Goal: Task Accomplishment & Management: Complete application form

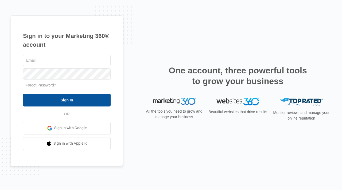
type input "Jessica@be-design.us"
click at [39, 98] on input "Sign In" at bounding box center [67, 100] width 88 height 13
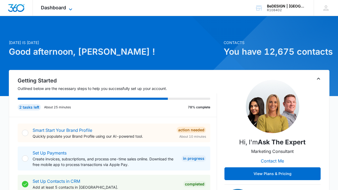
click at [62, 7] on span "Dashboard" at bounding box center [53, 8] width 25 height 6
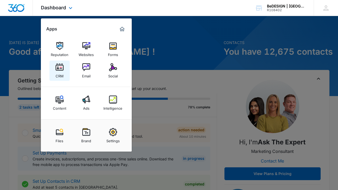
click at [58, 69] on img at bounding box center [59, 67] width 8 height 8
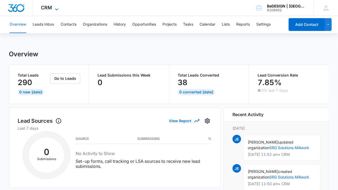
click at [58, 7] on icon at bounding box center [56, 9] width 6 height 6
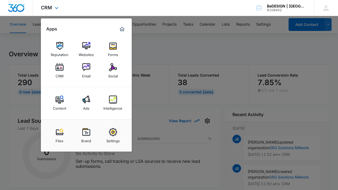
click at [182, 15] on div "CRM Apps Reputation Websites Forms CRM Email Social Content Ads Intelligence Fi…" at bounding box center [169, 8] width 338 height 16
click at [151, 37] on div at bounding box center [169, 95] width 338 height 190
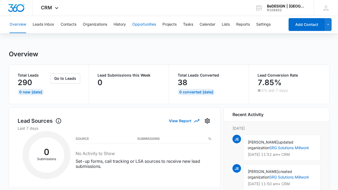
click at [143, 25] on button "Opportunities" at bounding box center [144, 24] width 24 height 17
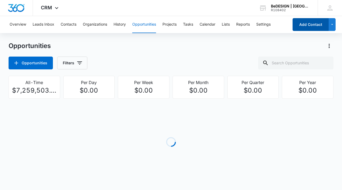
click at [308, 28] on button "Add Contact" at bounding box center [310, 24] width 36 height 13
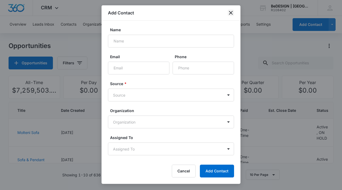
click at [232, 14] on icon "close" at bounding box center [231, 13] width 4 height 4
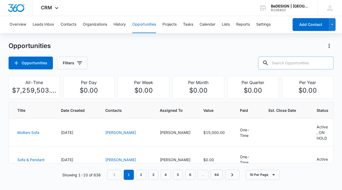
click at [296, 64] on input "text" at bounding box center [295, 63] width 75 height 13
type input "l"
type input "[PERSON_NAME]"
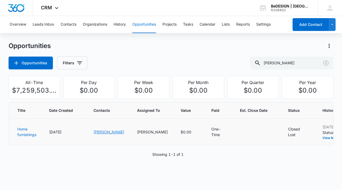
click at [101, 131] on link "[PERSON_NAME]" at bounding box center [108, 132] width 31 height 5
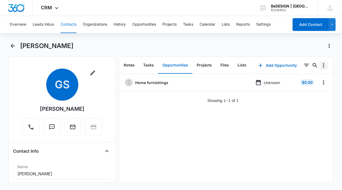
click at [320, 66] on icon "Overflow Menu" at bounding box center [323, 65] width 6 height 6
click at [204, 116] on div "Home furnishings Unknown $0.00 Showing 1-1 of 1" at bounding box center [226, 128] width 214 height 108
click at [91, 73] on icon "button" at bounding box center [92, 73] width 6 height 6
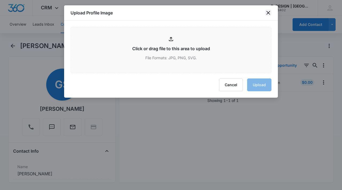
click at [270, 14] on icon "close" at bounding box center [268, 13] width 6 height 6
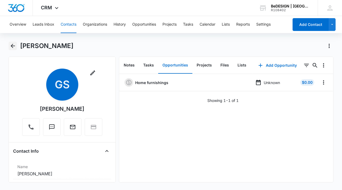
click at [12, 45] on icon "Back" at bounding box center [13, 46] width 6 height 6
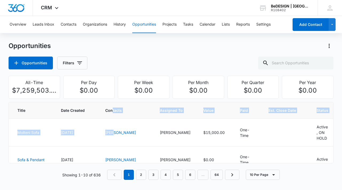
drag, startPoint x: 104, startPoint y: 135, endPoint x: 102, endPoint y: 112, distance: 23.3
drag, startPoint x: 101, startPoint y: 65, endPoint x: 105, endPoint y: 64, distance: 4.1
click at [101, 65] on div "Opportunities Filters" at bounding box center [171, 63] width 324 height 13
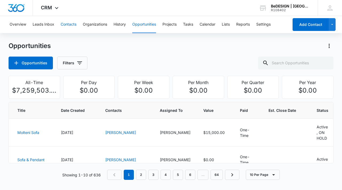
click at [75, 23] on button "Contacts" at bounding box center [69, 24] width 16 height 17
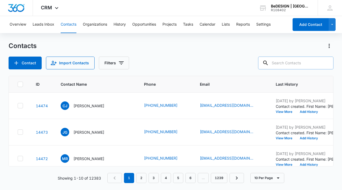
click at [291, 64] on input "text" at bounding box center [295, 63] width 75 height 13
type input "[PERSON_NAME]"
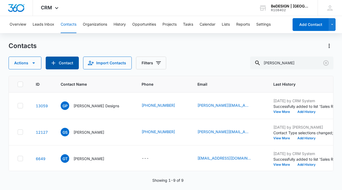
click at [70, 63] on button "Contact" at bounding box center [62, 63] width 33 height 13
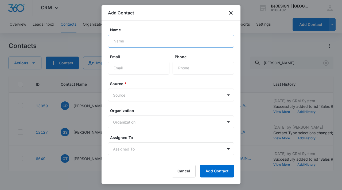
click at [127, 41] on input "Name" at bounding box center [171, 41] width 126 height 13
type input "[PERSON_NAME]"
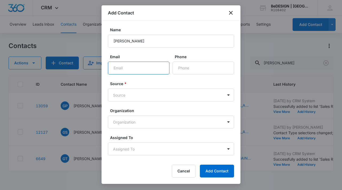
click at [152, 73] on input "Email" at bounding box center [138, 68] width 61 height 13
type input "[PERSON_NAME][EMAIL_ADDRESS][PERSON_NAME][DOMAIN_NAME]"
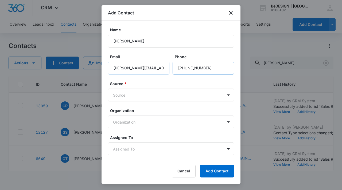
type input "[PHONE_NUMBER]"
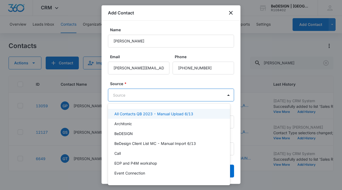
click at [137, 97] on body "CRM Apps Reputation Websites Forms CRM Email Social Content Ads Intelligence Fi…" at bounding box center [171, 95] width 342 height 190
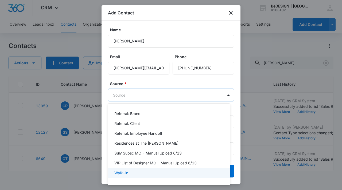
scroll to position [231, 0]
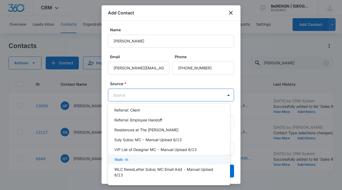
click at [148, 160] on div "Walk-in" at bounding box center [168, 160] width 108 height 6
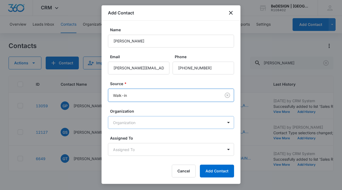
click at [165, 120] on body "CRM Apps Reputation Websites Forms CRM Email Social Content Ads Intelligence Fi…" at bounding box center [171, 95] width 342 height 190
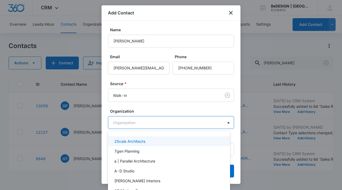
click at [165, 120] on div at bounding box center [171, 95] width 342 height 190
click at [165, 120] on body "CRM Apps Reputation Websites Forms CRM Email Social Content Ads Intelligence Fi…" at bounding box center [171, 95] width 342 height 190
click at [165, 120] on div at bounding box center [171, 95] width 342 height 190
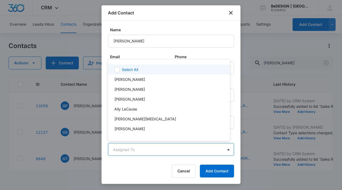
click at [150, 153] on body "CRM Apps Reputation Websites Forms CRM Email Social Content Ads Intelligence Fi…" at bounding box center [171, 95] width 342 height 190
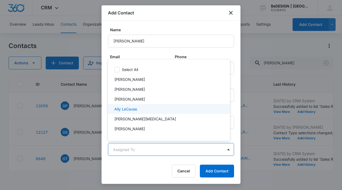
scroll to position [0, 0]
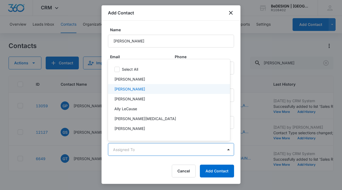
click at [156, 90] on div "[PERSON_NAME]" at bounding box center [168, 89] width 108 height 6
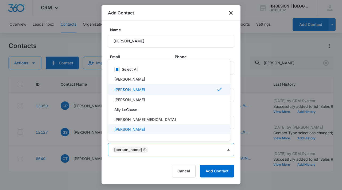
click at [209, 174] on div at bounding box center [171, 95] width 342 height 190
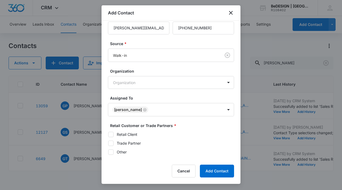
scroll to position [57, 0]
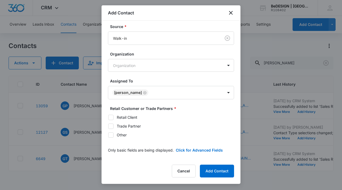
click at [110, 117] on icon at bounding box center [110, 117] width 5 height 5
click at [108, 117] on input "Retail Client" at bounding box center [108, 117] width 0 height 0
checkbox input "true"
click at [227, 171] on button "Add Contact" at bounding box center [217, 171] width 34 height 13
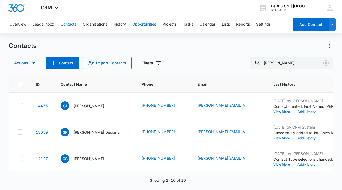
click at [139, 23] on button "Opportunities" at bounding box center [144, 24] width 24 height 17
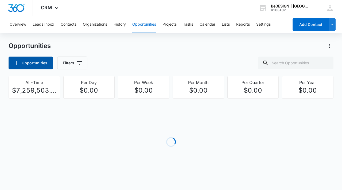
click at [31, 62] on button "Opportunities" at bounding box center [31, 63] width 44 height 13
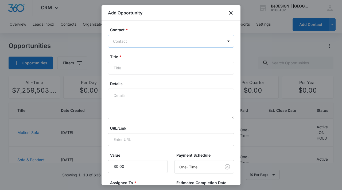
click at [166, 39] on div at bounding box center [167, 41] width 109 height 7
type input "[PERSON_NAME]"
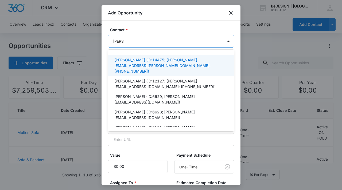
click at [170, 61] on p "[PERSON_NAME] (ID:14475; [PERSON_NAME][EMAIL_ADDRESS][PERSON_NAME][DOMAIN_NAME]…" at bounding box center [170, 65] width 112 height 17
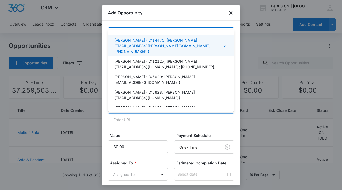
scroll to position [30, 0]
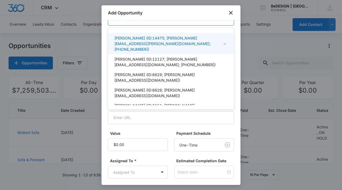
click at [180, 39] on p "[PERSON_NAME] (ID:14475; [PERSON_NAME][EMAIL_ADDRESS][PERSON_NAME][DOMAIN_NAME]…" at bounding box center [168, 43] width 109 height 17
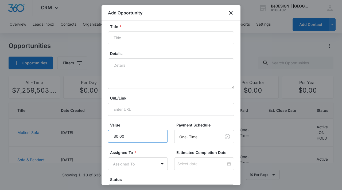
click at [148, 139] on input "Value" at bounding box center [138, 136] width 60 height 13
type input "$9,800.00"
click at [158, 164] on body "CRM Apps Reputation Websites Forms CRM Email Social Content Ads Intelligence Fi…" at bounding box center [171, 95] width 342 height 190
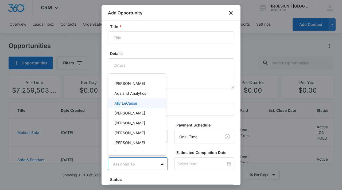
scroll to position [11, 0]
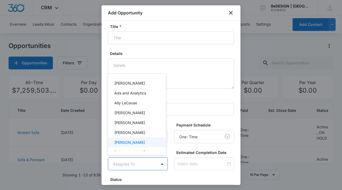
click at [144, 138] on div "[PERSON_NAME]" at bounding box center [137, 142] width 58 height 10
click at [196, 165] on div at bounding box center [171, 95] width 342 height 190
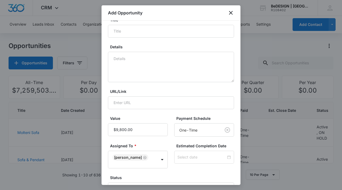
scroll to position [78, 0]
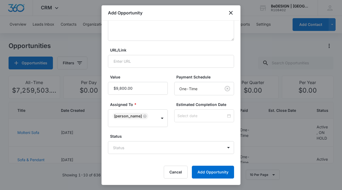
click at [199, 148] on body "CRM Apps Reputation Websites Forms CRM Email Social Content Ads Intelligence Fi…" at bounding box center [171, 95] width 342 height 190
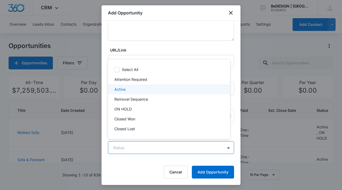
click at [189, 89] on div "Active" at bounding box center [168, 89] width 108 height 6
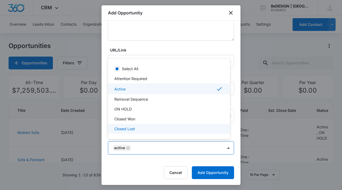
click at [205, 173] on div at bounding box center [171, 95] width 342 height 190
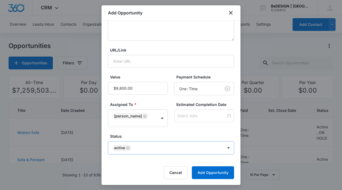
scroll to position [79, 0]
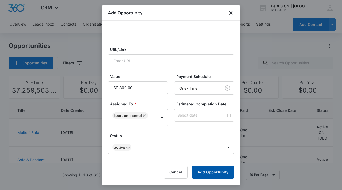
click at [219, 171] on button "Add Opportunity" at bounding box center [213, 172] width 42 height 13
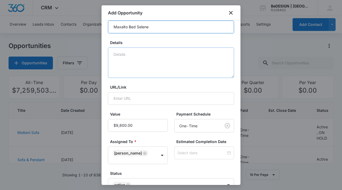
type input "Maxalto Bed Selene"
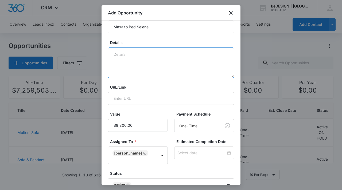
click at [194, 51] on textarea "Details" at bounding box center [171, 62] width 126 height 30
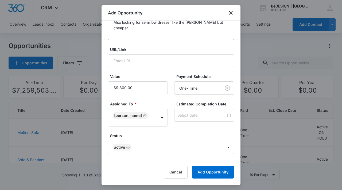
scroll to position [25, 0]
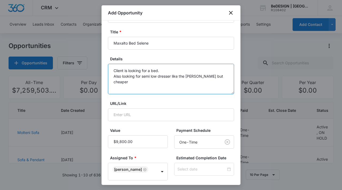
drag, startPoint x: 218, startPoint y: 78, endPoint x: 201, endPoint y: 75, distance: 16.8
click at [201, 75] on textarea "Client is looking for a bed. Also looking for semi low dresser like the [PERSON…" at bounding box center [171, 79] width 126 height 30
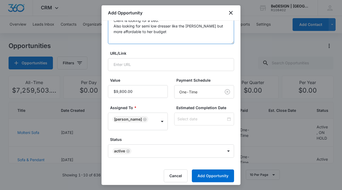
scroll to position [79, 0]
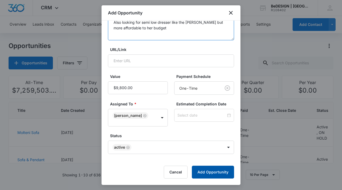
type textarea "Client is looking for a bed. Also looking for semi low dresser like the [PERSON…"
click at [204, 169] on button "Add Opportunity" at bounding box center [213, 172] width 42 height 13
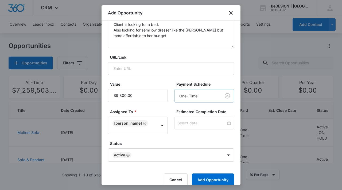
scroll to position [0, 0]
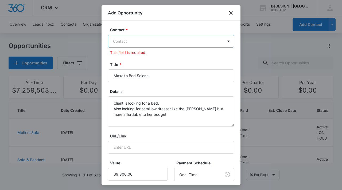
click at [154, 44] on div at bounding box center [167, 41] width 109 height 7
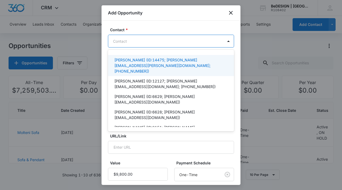
click at [149, 65] on p "[PERSON_NAME] (ID:14475; [PERSON_NAME][EMAIL_ADDRESS][PERSON_NAME][DOMAIN_NAME]…" at bounding box center [170, 65] width 112 height 17
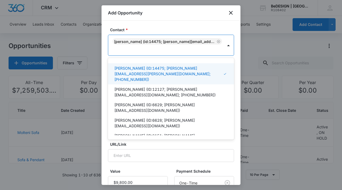
scroll to position [45, 0]
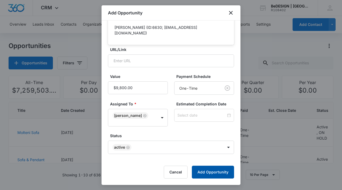
click at [215, 170] on button "Add Opportunity" at bounding box center [213, 172] width 42 height 13
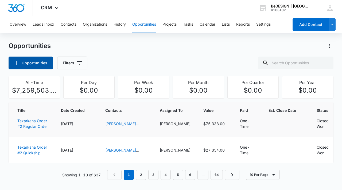
scroll to position [231, 0]
